Goal: Information Seeking & Learning: Learn about a topic

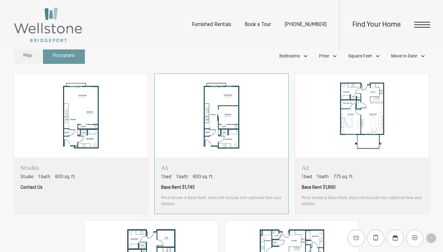
scroll to position [358, 0]
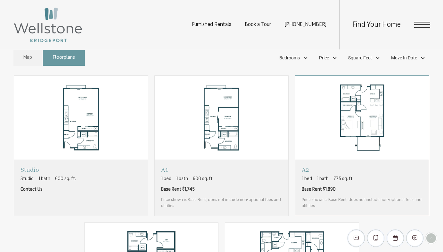
click at [341, 122] on img "View floorplan A2" at bounding box center [362, 118] width 134 height 84
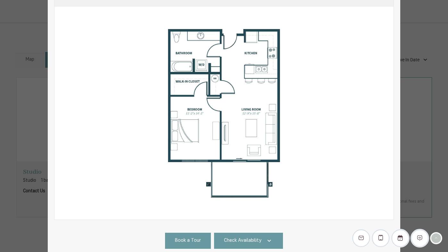
scroll to position [65, 0]
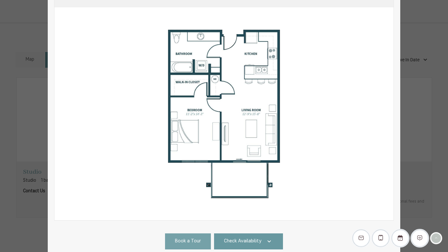
click at [185, 240] on span "Book a Tour" at bounding box center [188, 240] width 26 height 7
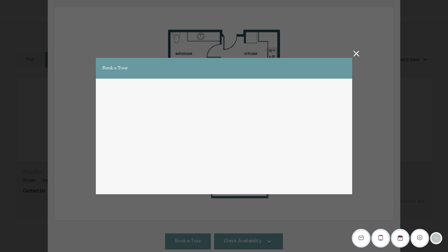
scroll to position [0, 0]
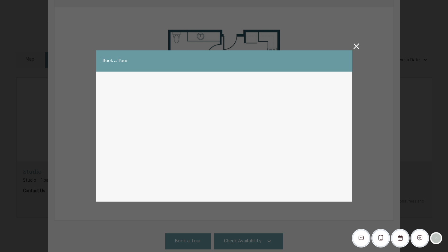
click at [356, 45] on icon at bounding box center [356, 46] width 6 height 6
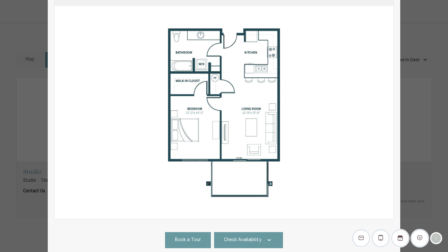
scroll to position [130, 0]
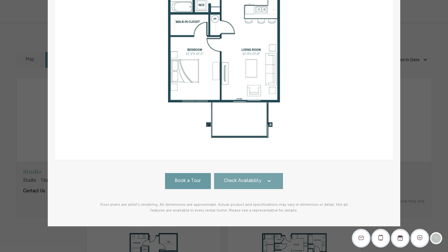
click at [248, 179] on span "Check Availability" at bounding box center [242, 180] width 37 height 7
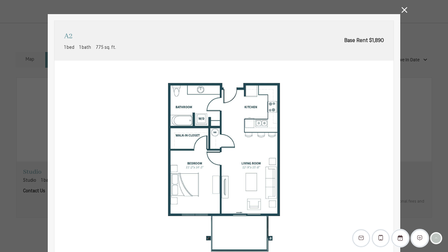
scroll to position [0, 0]
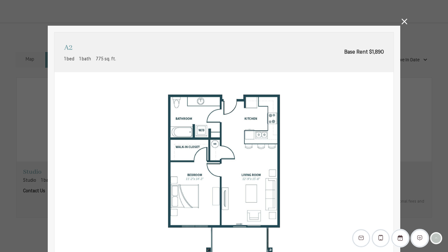
click at [403, 20] on icon at bounding box center [404, 22] width 6 height 6
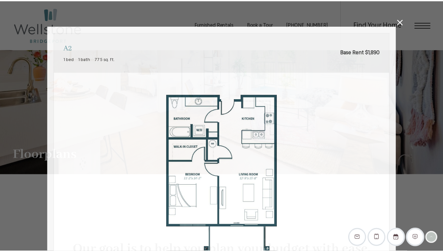
scroll to position [358, 0]
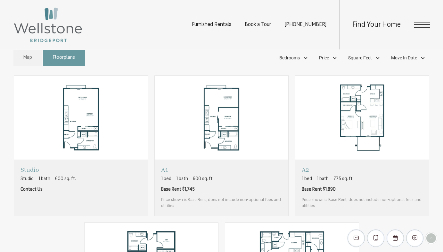
click at [378, 236] on icon "EliseAI Widget" at bounding box center [376, 237] width 4 height 5
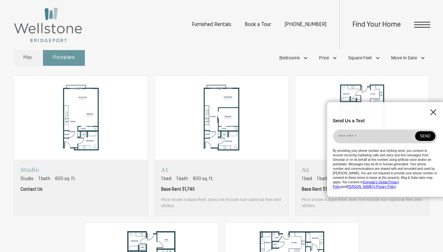
click at [434, 115] on icon "EliseAI Widget" at bounding box center [433, 112] width 6 height 6
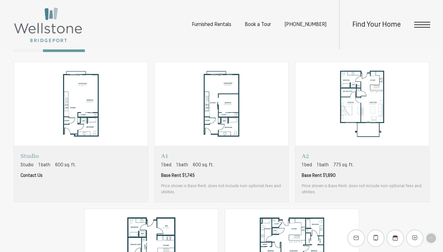
scroll to position [375, 0]
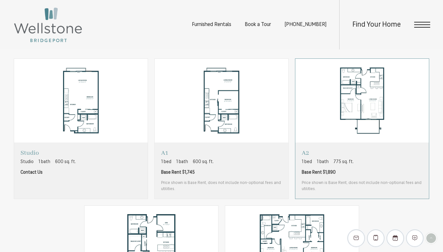
click at [349, 92] on img "View floorplan A2" at bounding box center [362, 101] width 134 height 84
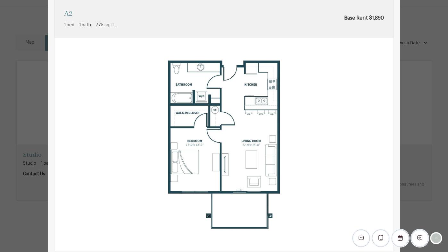
scroll to position [0, 0]
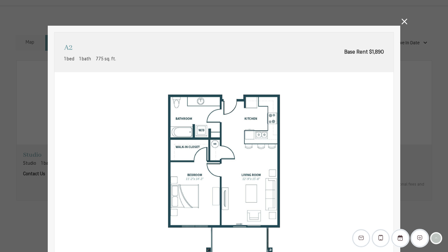
click at [403, 22] on icon at bounding box center [404, 22] width 6 height 6
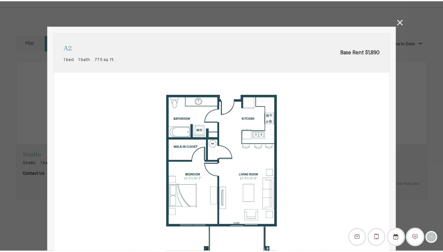
scroll to position [375, 0]
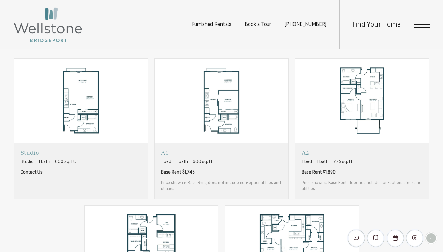
click at [421, 24] on span "Open Menu" at bounding box center [422, 24] width 16 height 1
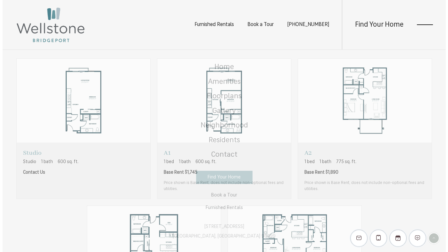
scroll to position [0, 0]
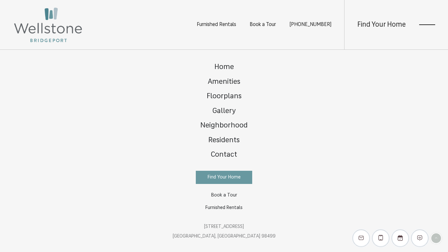
click at [421, 28] on span "Open Menu" at bounding box center [427, 27] width 16 height 1
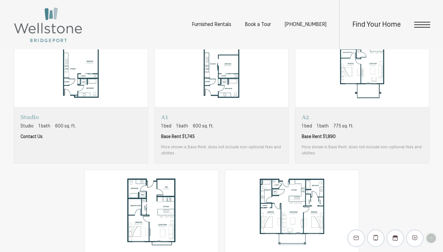
scroll to position [404, 0]
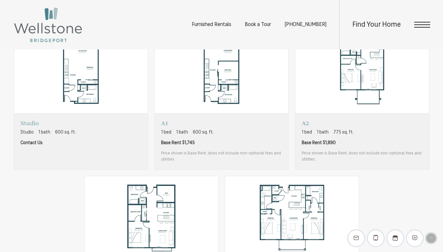
click at [428, 237] on div "EliseAI Widget" at bounding box center [431, 238] width 10 height 10
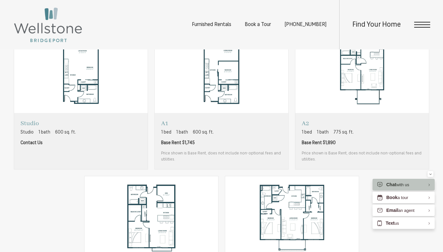
click at [387, 235] on div "Studio Studio 1 bath 600 sq. ft. Contact Us A1 1 bed 1 bath 600 sq. ft. A2" at bounding box center [221, 172] width 417 height 287
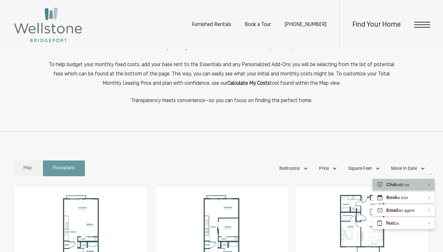
scroll to position [224, 0]
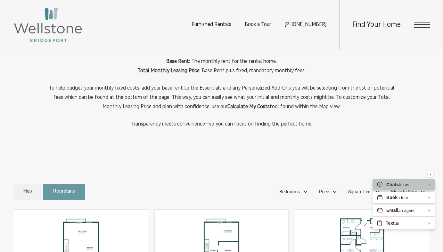
click at [424, 26] on span "Open Menu" at bounding box center [422, 25] width 16 height 6
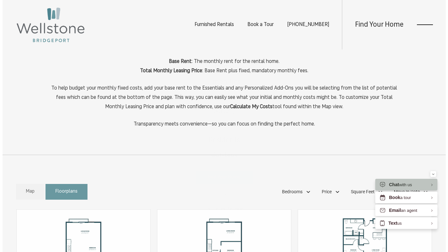
scroll to position [0, 0]
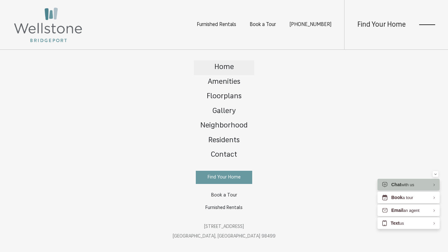
click at [229, 67] on span "Home" at bounding box center [224, 66] width 20 height 7
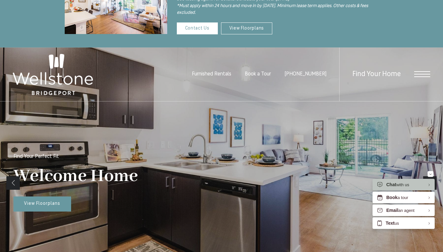
scroll to position [39, 0]
click at [425, 72] on span "Open Menu" at bounding box center [422, 74] width 16 height 6
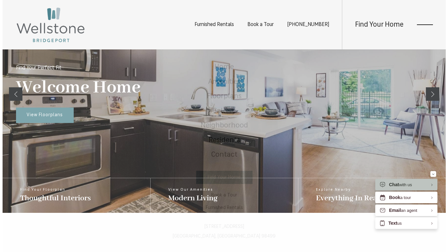
scroll to position [0, 0]
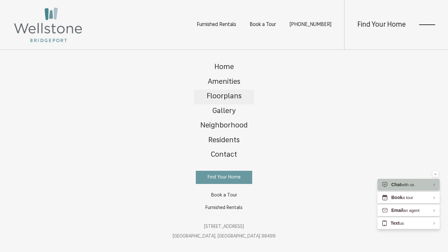
click at [226, 94] on span "Floorplans" at bounding box center [224, 96] width 35 height 7
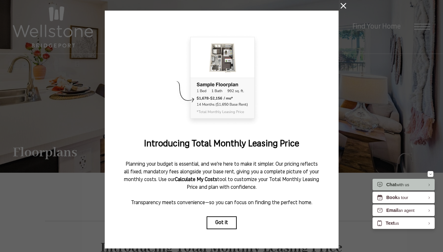
scroll to position [42, 0]
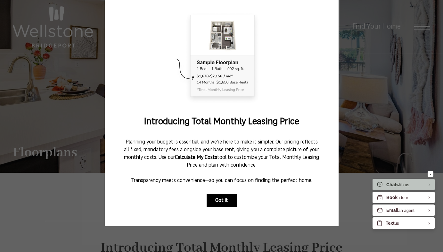
click at [221, 194] on button "Got it" at bounding box center [222, 200] width 30 height 13
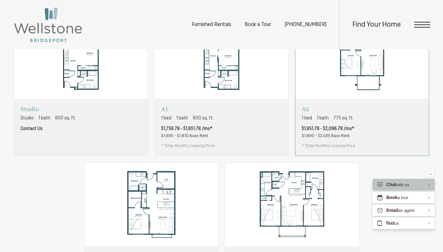
scroll to position [384, 0]
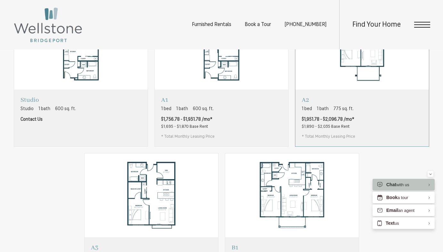
click at [371, 105] on div "A2 1 bed 1 bath 775 sq. ft. $1,951.78 - $2,096.78 /mo* $1,890 - $2,035 Base Ren…" at bounding box center [362, 117] width 134 height 56
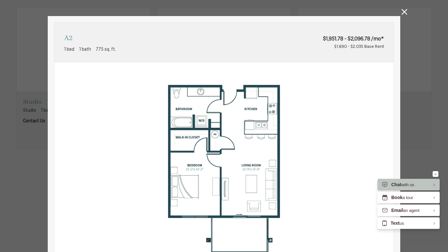
scroll to position [0, 0]
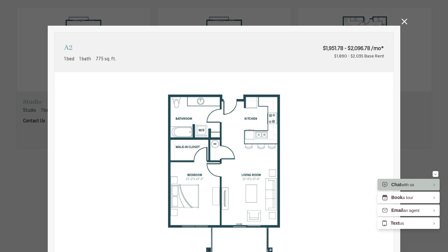
drag, startPoint x: 321, startPoint y: 50, endPoint x: 382, endPoint y: 47, distance: 60.6
click at [382, 47] on div "A2 1 bed 1 bath 775 sq. ft. $1,951.78 - $2,096.78 /mo* $1,890 - $2,035 Base Rent" at bounding box center [223, 52] width 339 height 40
click at [366, 73] on img at bounding box center [223, 178] width 339 height 213
click at [340, 100] on img at bounding box center [223, 178] width 339 height 213
click at [329, 143] on img at bounding box center [223, 178] width 339 height 213
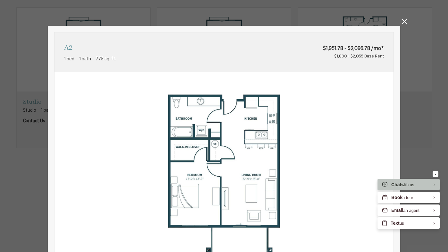
scroll to position [0, 0]
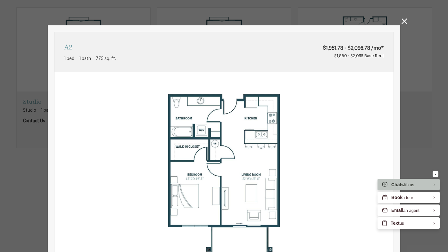
click at [405, 19] on icon at bounding box center [404, 21] width 6 height 6
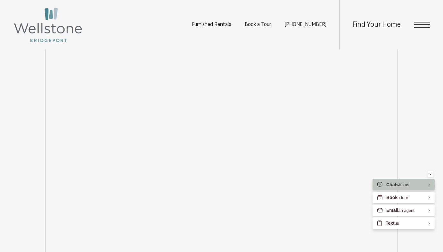
scroll to position [1029, 0]
click at [429, 174] on button "Minimize" at bounding box center [431, 174] width 6 height 6
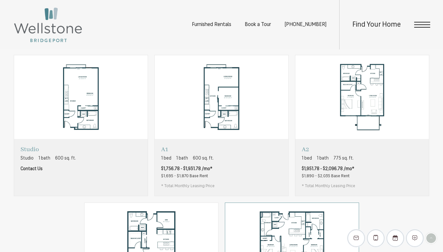
scroll to position [335, 0]
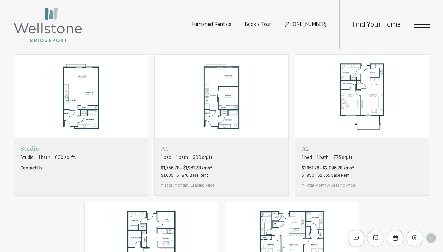
click at [422, 29] on div "Find Your Home" at bounding box center [384, 24] width 91 height 49
click at [422, 20] on div "Find Your Home" at bounding box center [384, 24] width 91 height 49
click at [422, 24] on span "Open Menu" at bounding box center [422, 24] width 16 height 1
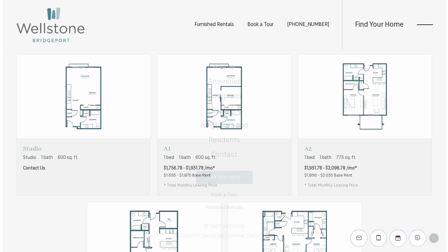
scroll to position [0, 0]
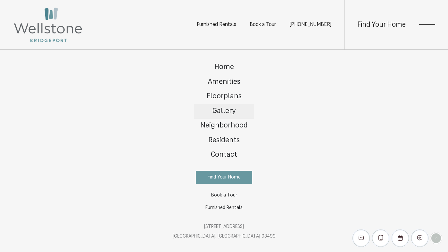
click at [233, 117] on link "Gallery" at bounding box center [224, 111] width 60 height 15
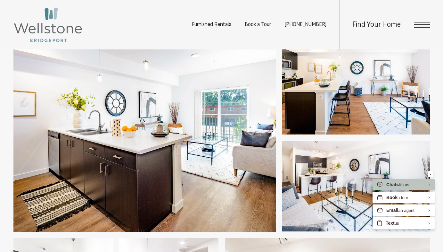
scroll to position [203, 0]
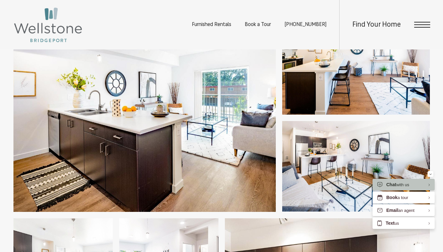
click at [198, 142] on img at bounding box center [144, 117] width 262 height 187
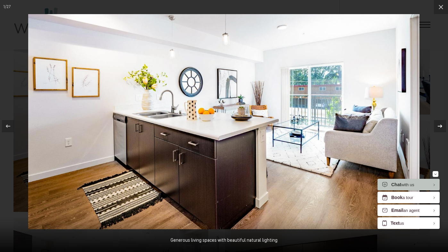
click at [439, 125] on icon at bounding box center [440, 126] width 8 height 8
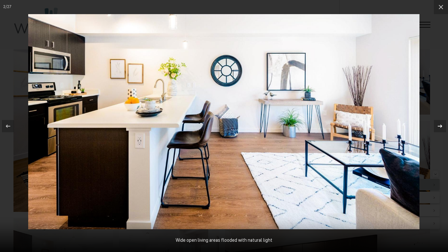
click at [439, 125] on icon at bounding box center [440, 125] width 4 height 3
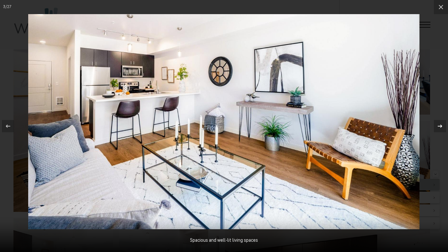
click at [439, 126] on icon at bounding box center [440, 125] width 4 height 3
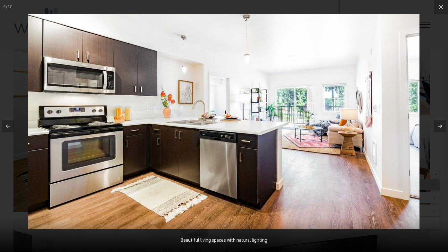
click at [440, 126] on icon at bounding box center [440, 126] width 8 height 8
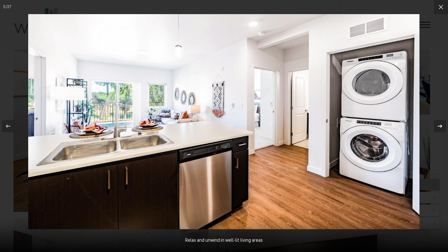
click at [440, 127] on icon at bounding box center [440, 125] width 4 height 3
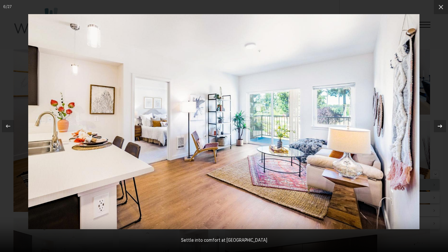
click at [441, 128] on icon at bounding box center [440, 126] width 8 height 8
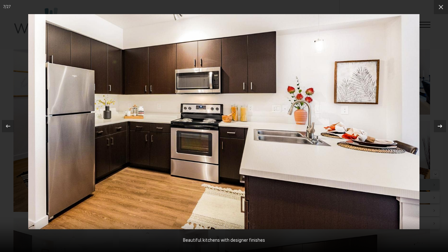
click at [440, 126] on icon at bounding box center [440, 126] width 8 height 8
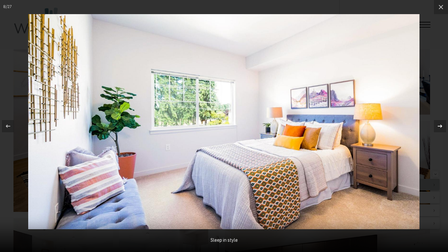
click at [440, 126] on icon at bounding box center [440, 126] width 8 height 8
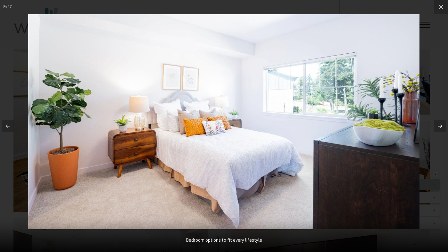
click at [440, 126] on icon at bounding box center [440, 126] width 8 height 8
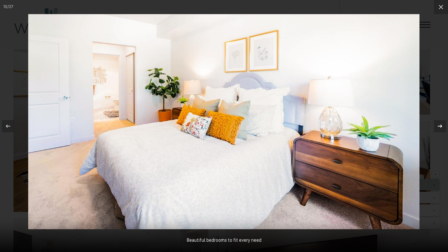
click at [440, 126] on icon at bounding box center [440, 126] width 8 height 8
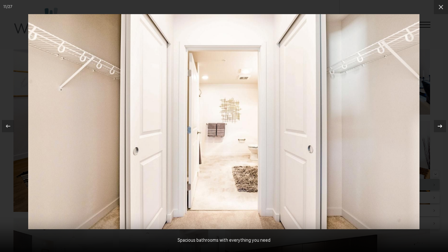
click at [442, 125] on icon at bounding box center [440, 126] width 8 height 8
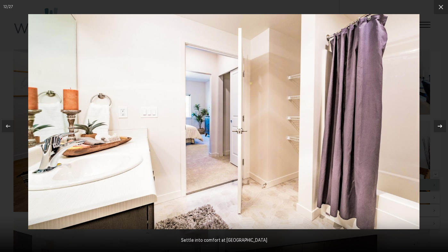
click at [440, 125] on icon at bounding box center [440, 126] width 8 height 8
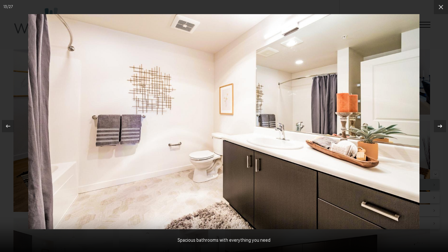
click at [440, 125] on icon at bounding box center [440, 126] width 8 height 8
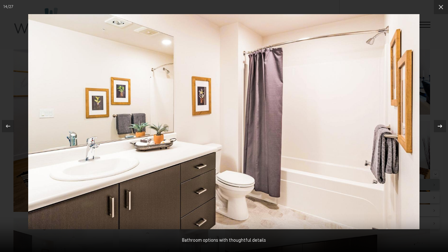
click at [440, 125] on icon at bounding box center [440, 126] width 8 height 8
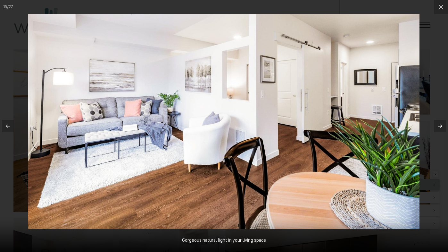
click at [440, 125] on icon at bounding box center [440, 126] width 8 height 8
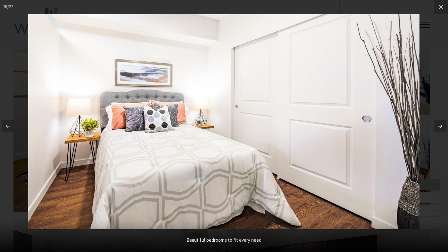
click at [440, 125] on icon at bounding box center [440, 126] width 8 height 8
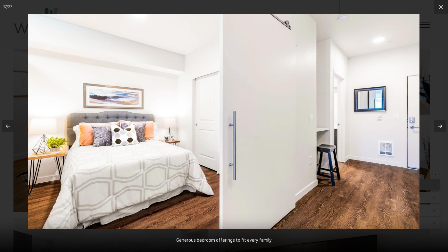
click at [440, 125] on icon at bounding box center [440, 126] width 8 height 8
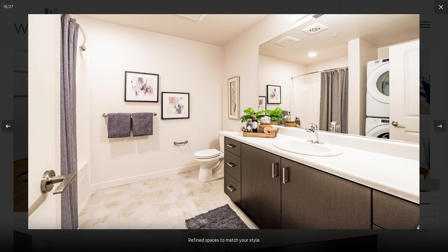
click at [7, 130] on div at bounding box center [8, 126] width 12 height 12
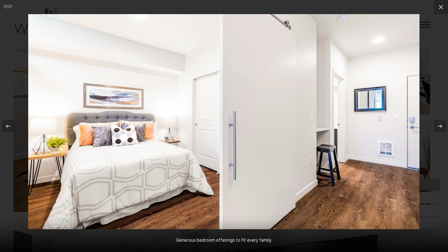
click at [328, 208] on img at bounding box center [223, 121] width 391 height 215
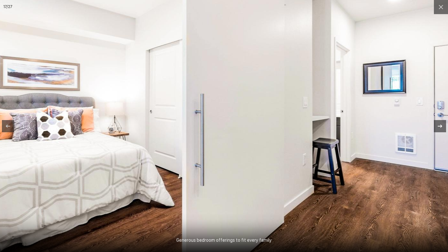
click at [441, 122] on icon at bounding box center [440, 126] width 8 height 8
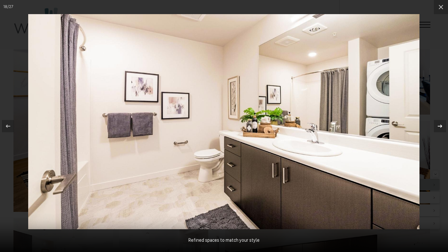
click at [441, 125] on icon at bounding box center [440, 125] width 4 height 3
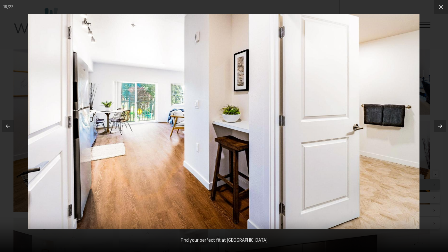
click at [441, 125] on icon at bounding box center [440, 125] width 4 height 3
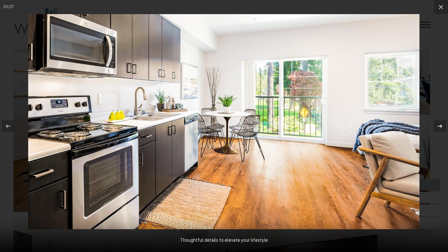
click at [441, 125] on icon at bounding box center [440, 125] width 4 height 3
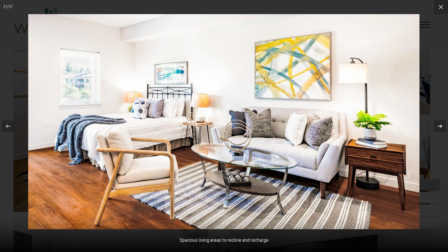
click at [436, 128] on icon at bounding box center [440, 126] width 8 height 8
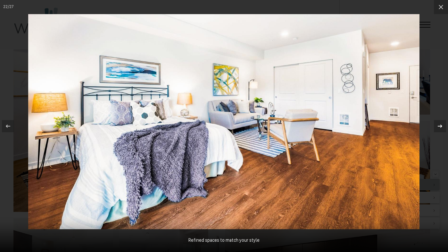
click at [438, 127] on icon at bounding box center [440, 126] width 8 height 8
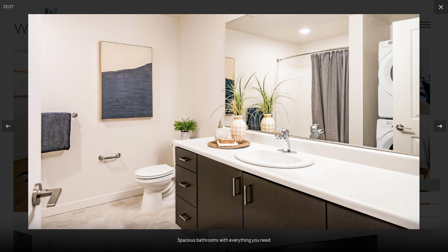
click at [438, 127] on icon at bounding box center [440, 126] width 8 height 8
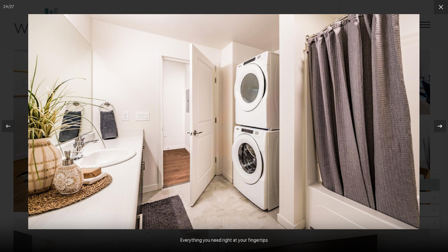
click at [438, 127] on icon at bounding box center [440, 126] width 8 height 8
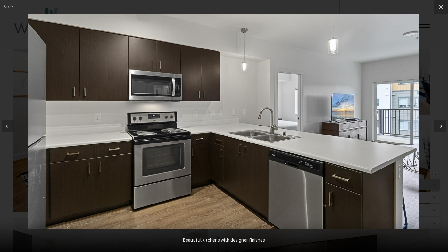
click at [439, 126] on icon at bounding box center [440, 126] width 8 height 8
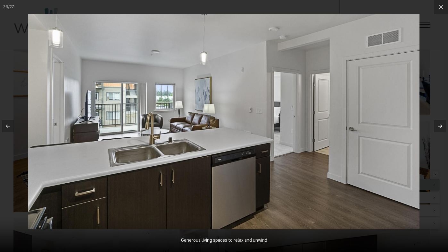
click at [439, 126] on icon at bounding box center [440, 126] width 8 height 8
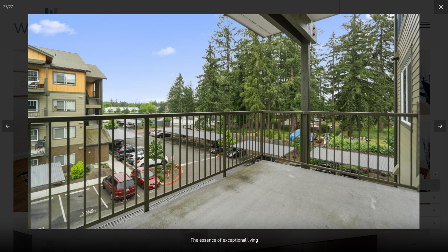
click at [439, 126] on icon at bounding box center [440, 126] width 8 height 8
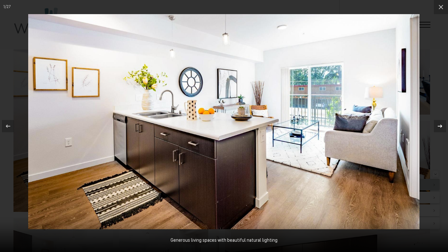
click at [439, 126] on icon at bounding box center [440, 126] width 8 height 8
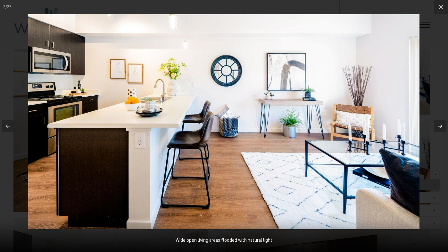
click at [439, 126] on icon at bounding box center [440, 126] width 8 height 8
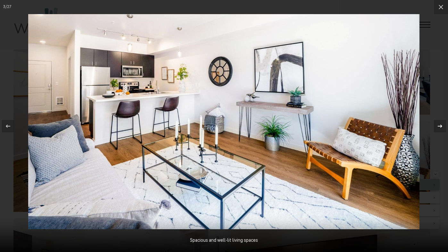
click at [439, 127] on icon at bounding box center [440, 126] width 8 height 8
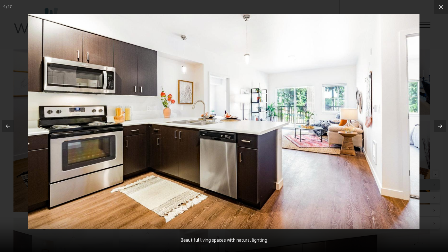
click at [439, 127] on icon at bounding box center [440, 126] width 8 height 8
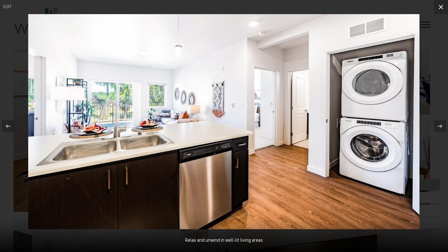
click at [437, 7] on icon at bounding box center [441, 7] width 8 height 8
